Goal: Navigation & Orientation: Find specific page/section

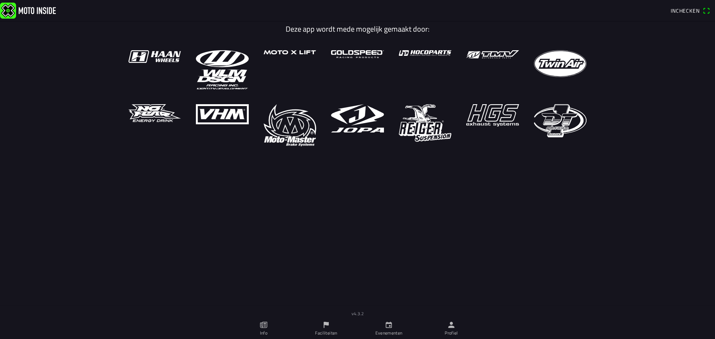
click at [391, 329] on icon "calendar" at bounding box center [389, 325] width 8 height 8
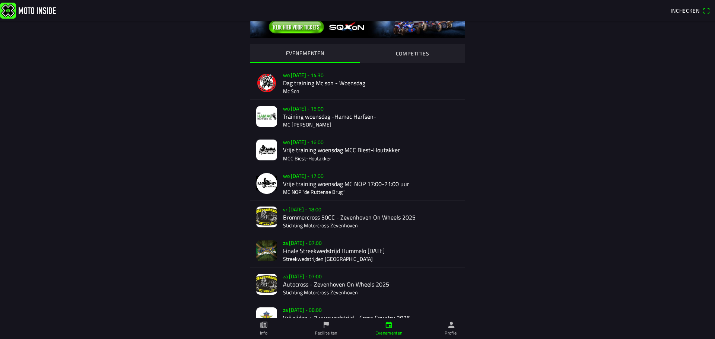
scroll to position [112, 0]
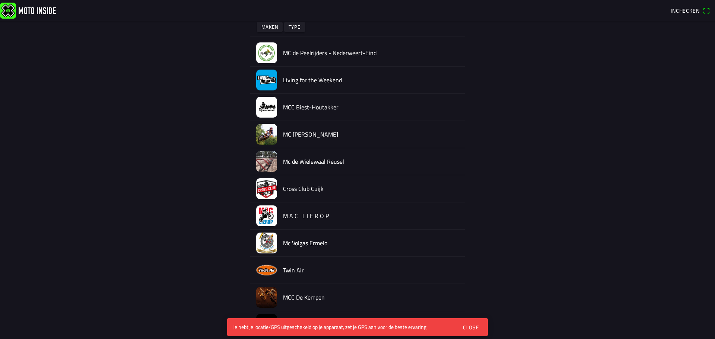
scroll to position [75, 0]
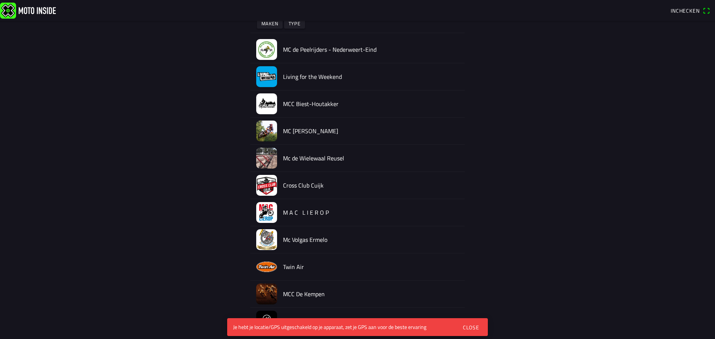
click at [463, 321] on button "Close" at bounding box center [471, 327] width 28 height 15
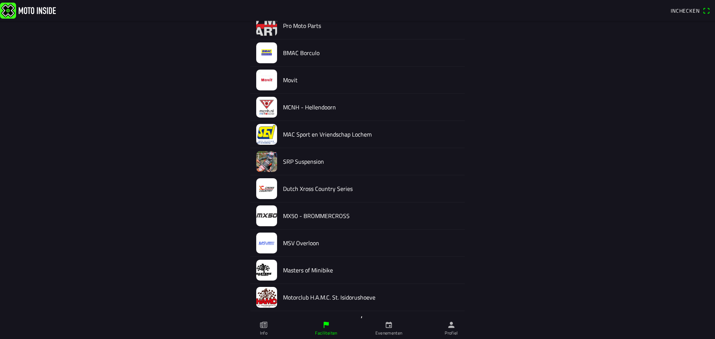
scroll to position [1703, 0]
click at [394, 329] on link "Evenementen" at bounding box center [389, 328] width 63 height 21
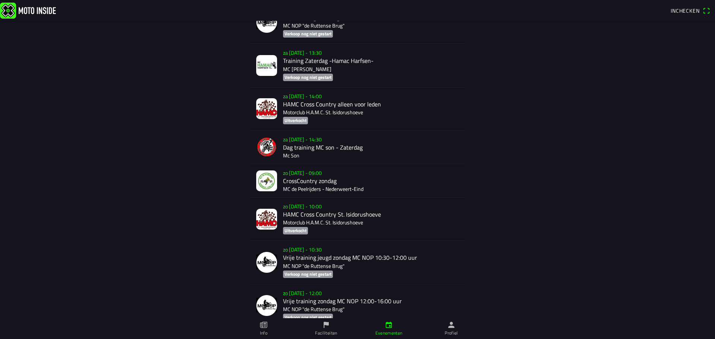
scroll to position [1291, 0]
